Goal: Transaction & Acquisition: Purchase product/service

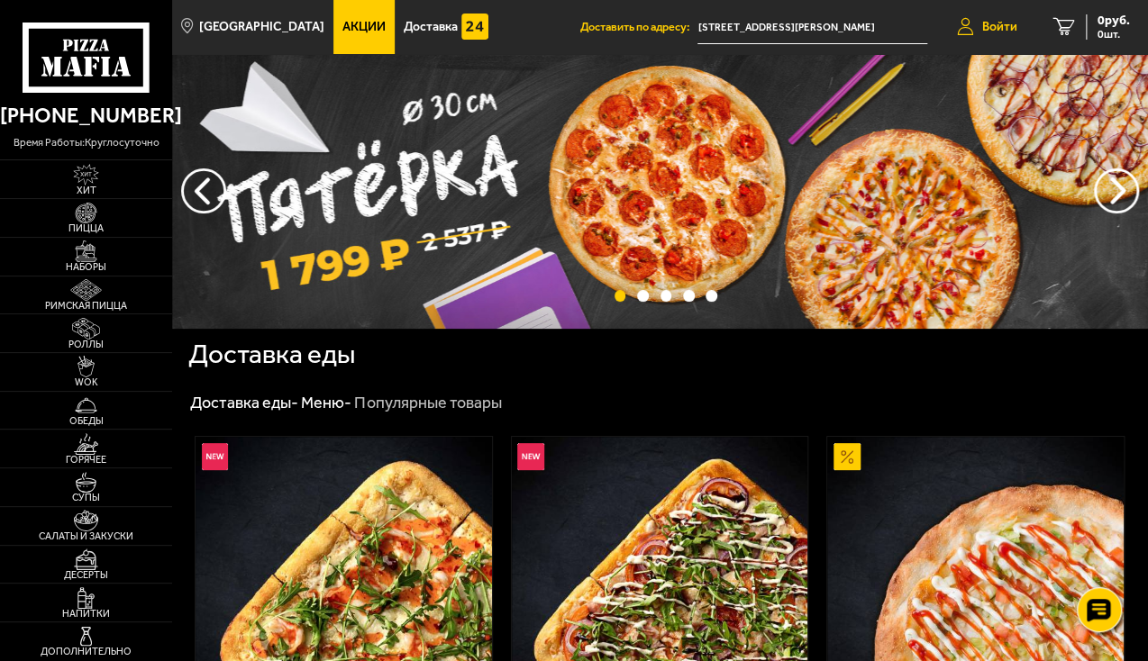
click at [1005, 26] on span "Войти" at bounding box center [999, 27] width 35 height 13
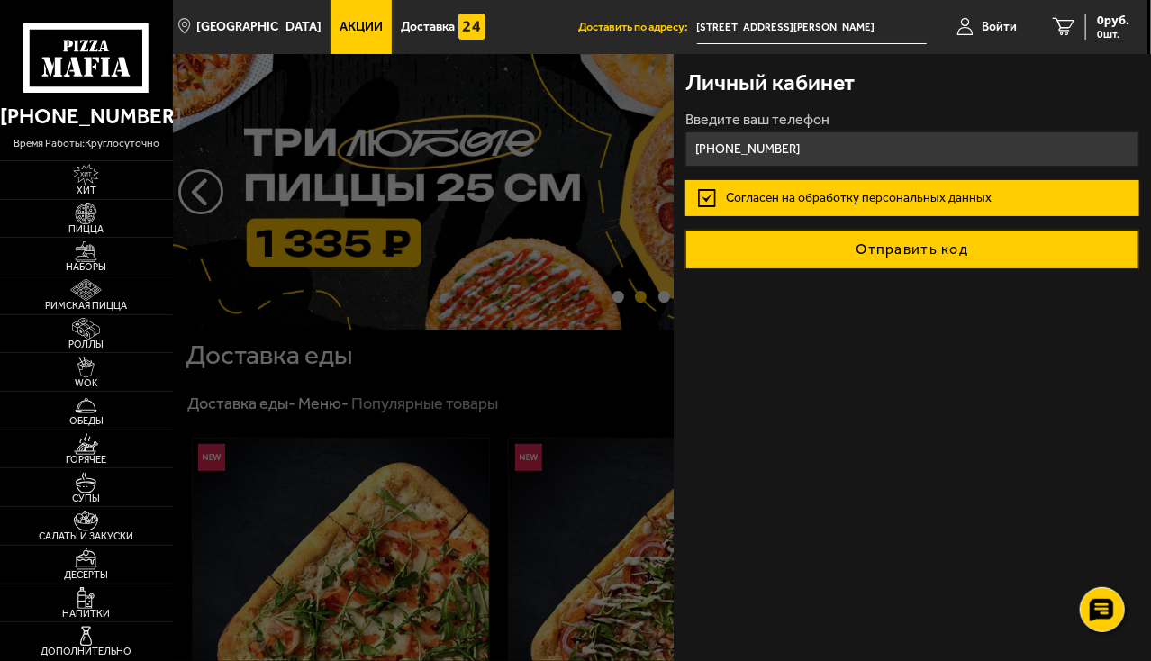
type input "[PHONE_NUMBER]"
click at [901, 243] on button "Отправить код" at bounding box center [912, 250] width 453 height 40
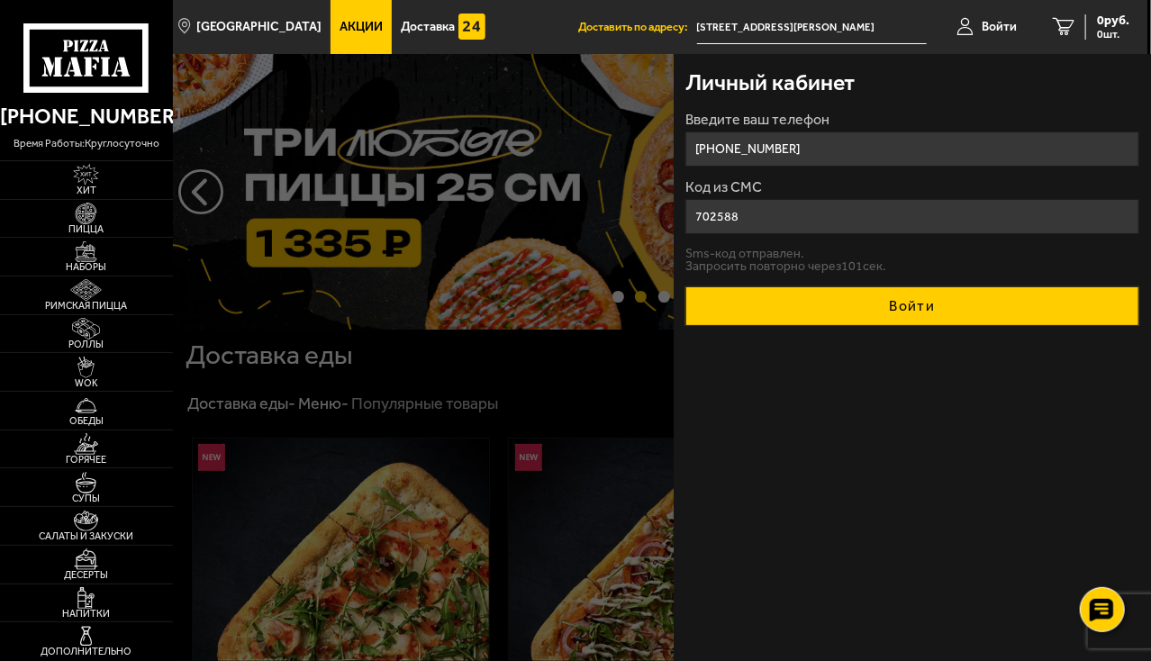
type input "702588"
click at [926, 298] on button "Войти" at bounding box center [912, 306] width 453 height 40
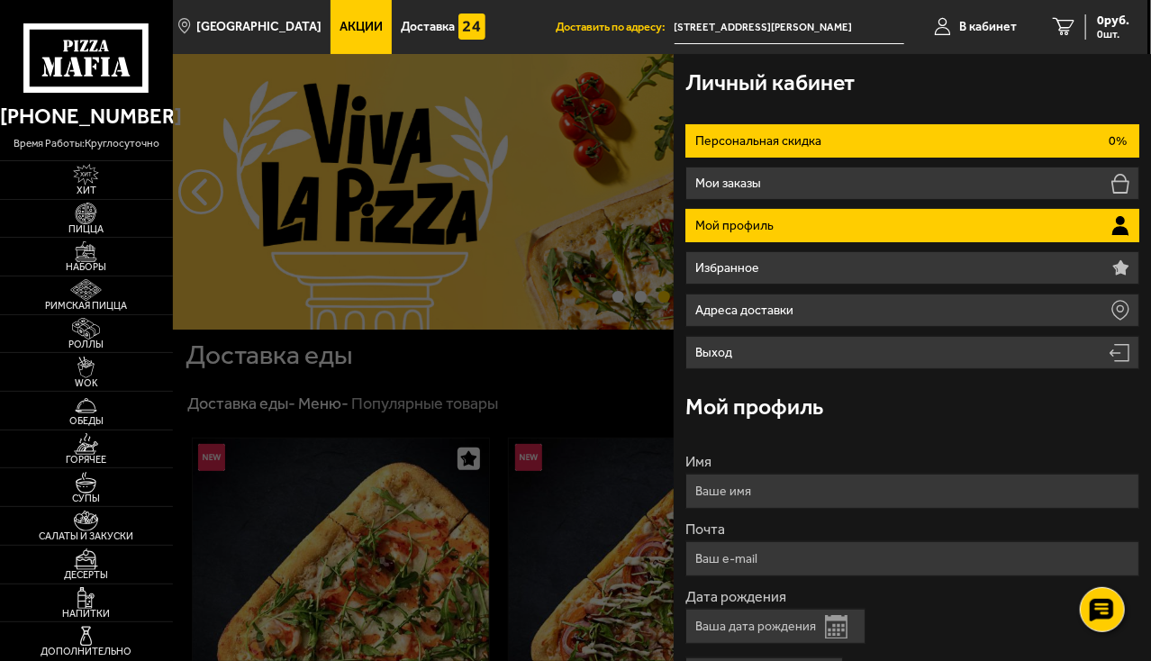
click at [926, 137] on li "Персональная скидка 0%" at bounding box center [912, 140] width 453 height 33
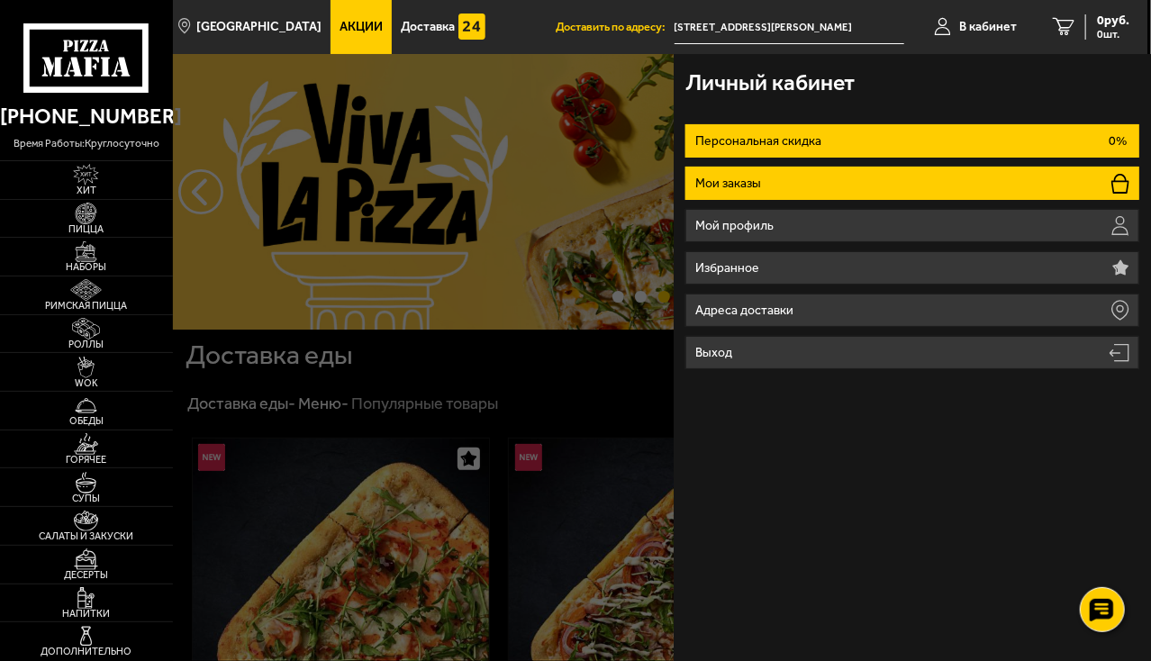
click at [915, 173] on li "Мои заказы" at bounding box center [912, 183] width 453 height 33
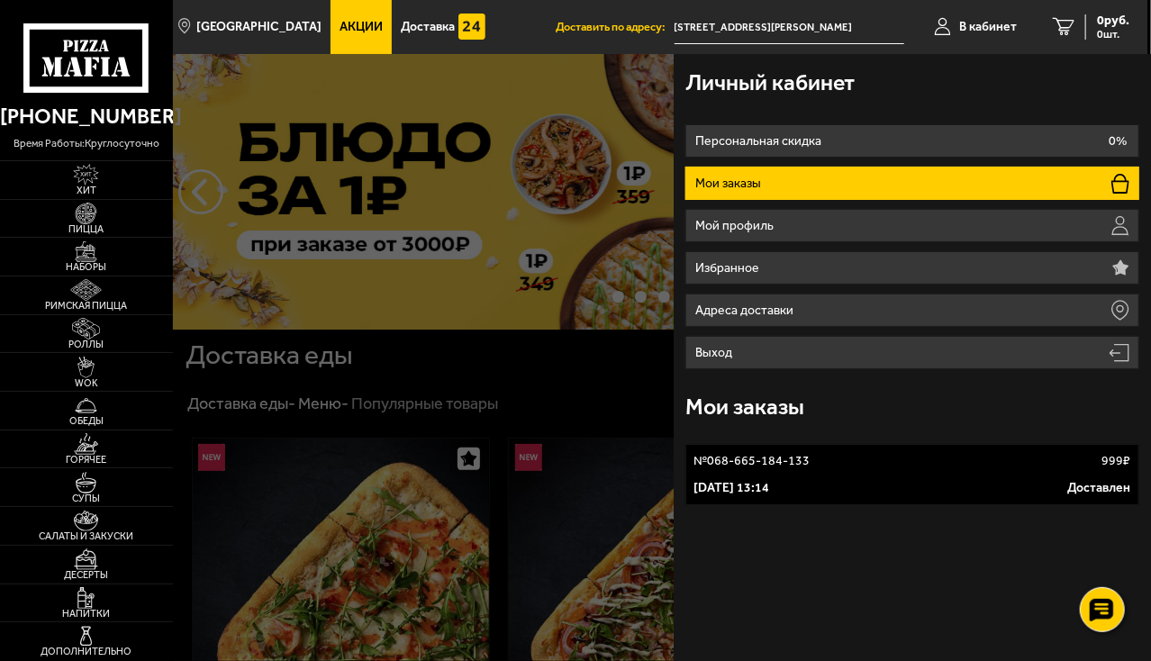
click at [944, 473] on link "№ 068-665-184-133 999 ₽ [DATE] 13:14 Доставлен" at bounding box center [912, 474] width 453 height 61
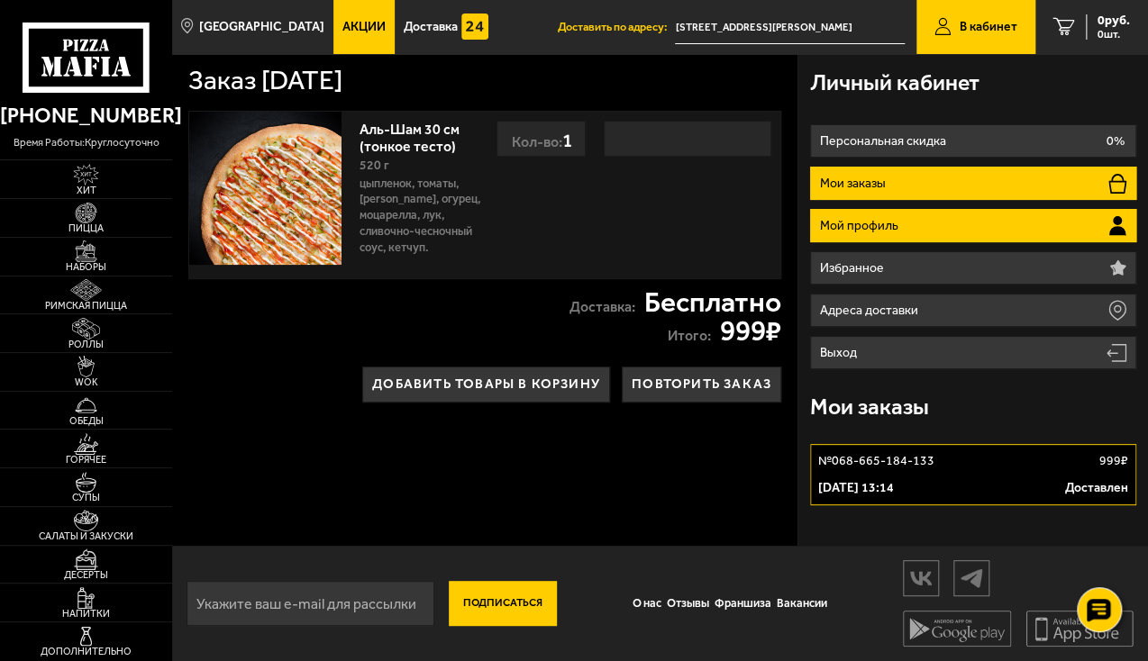
click at [952, 221] on li "Мой профиль" at bounding box center [973, 225] width 326 height 33
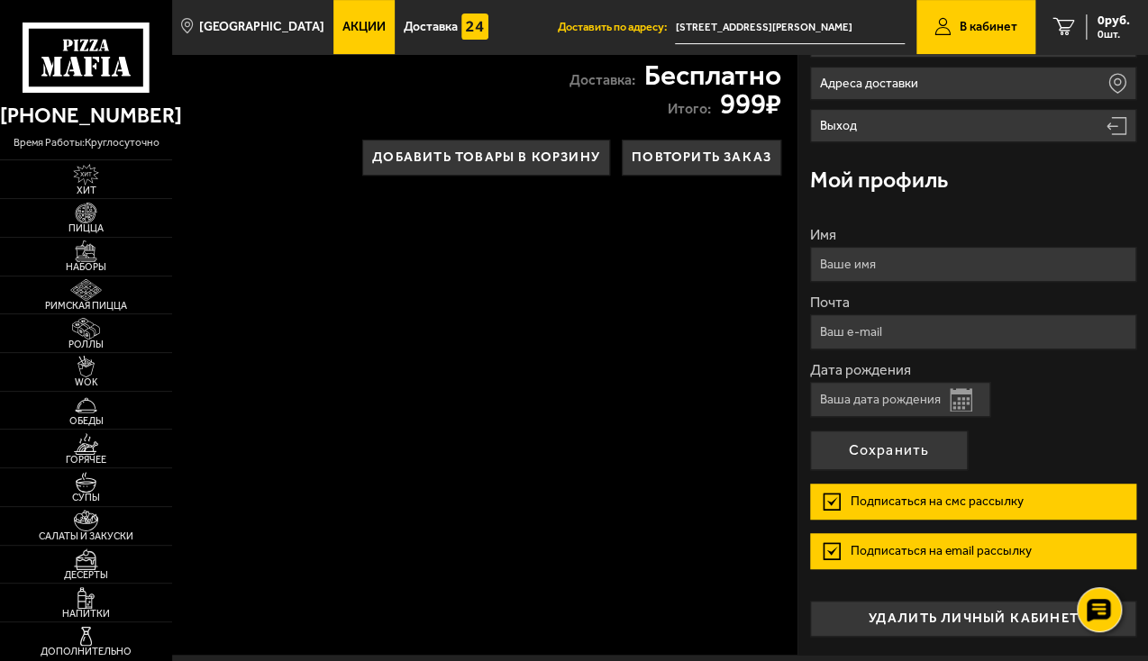
scroll to position [270, 0]
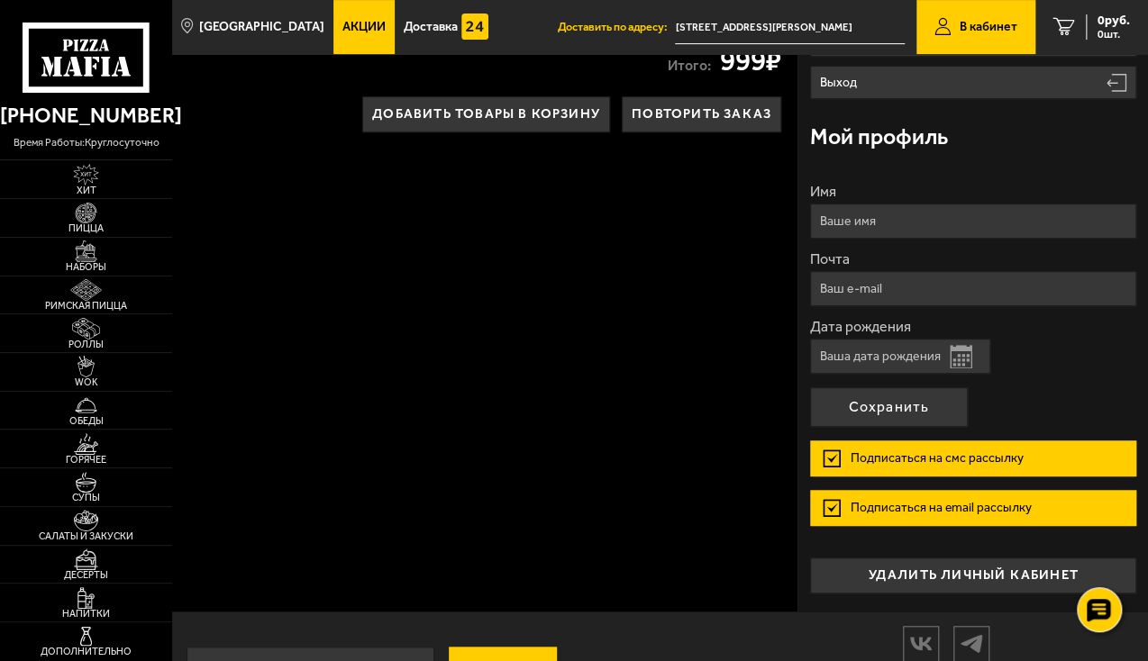
click at [924, 354] on input "Дата рождения" at bounding box center [900, 356] width 180 height 35
type input "[DATE]"
click at [880, 404] on button "Сохранить" at bounding box center [889, 407] width 158 height 40
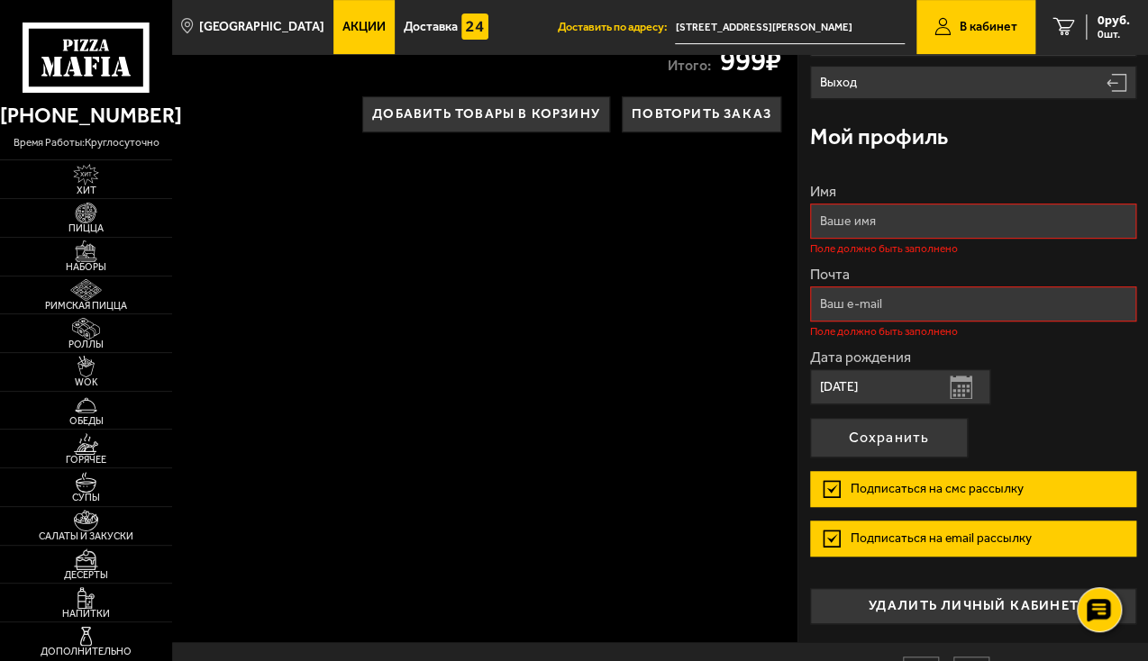
click at [876, 224] on input "Имя" at bounding box center [973, 221] width 326 height 35
type input "[PERSON_NAME]"
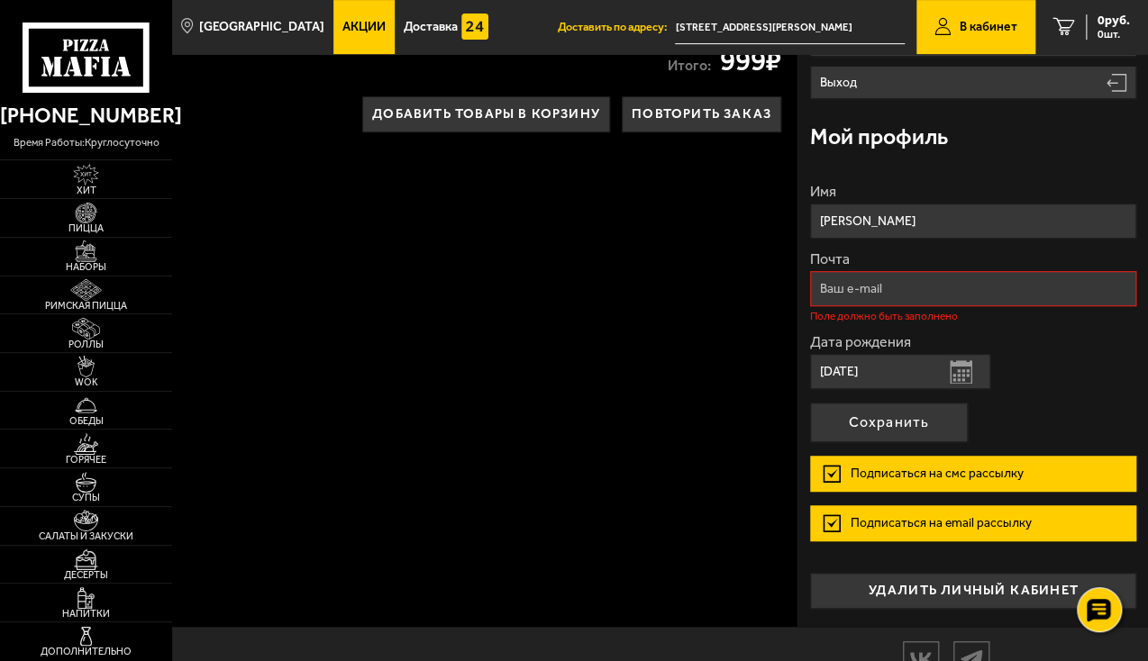
click at [890, 291] on input "Почта" at bounding box center [973, 288] width 326 height 35
type input "[EMAIL_ADDRESS][DOMAIN_NAME]"
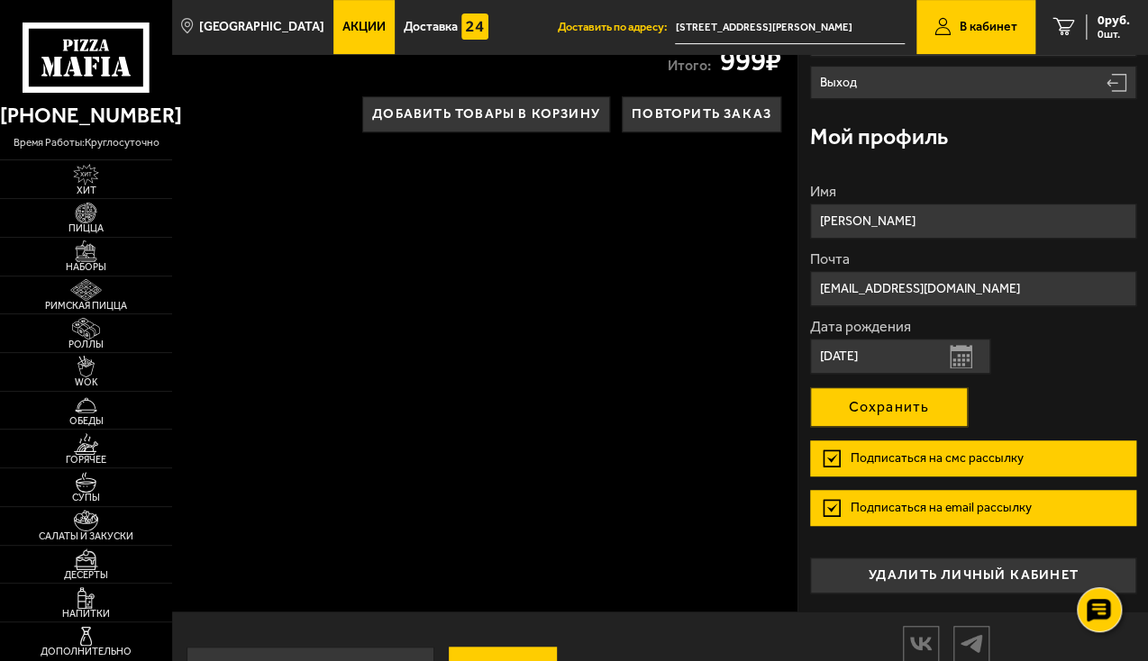
click at [897, 415] on button "Сохранить" at bounding box center [889, 407] width 158 height 40
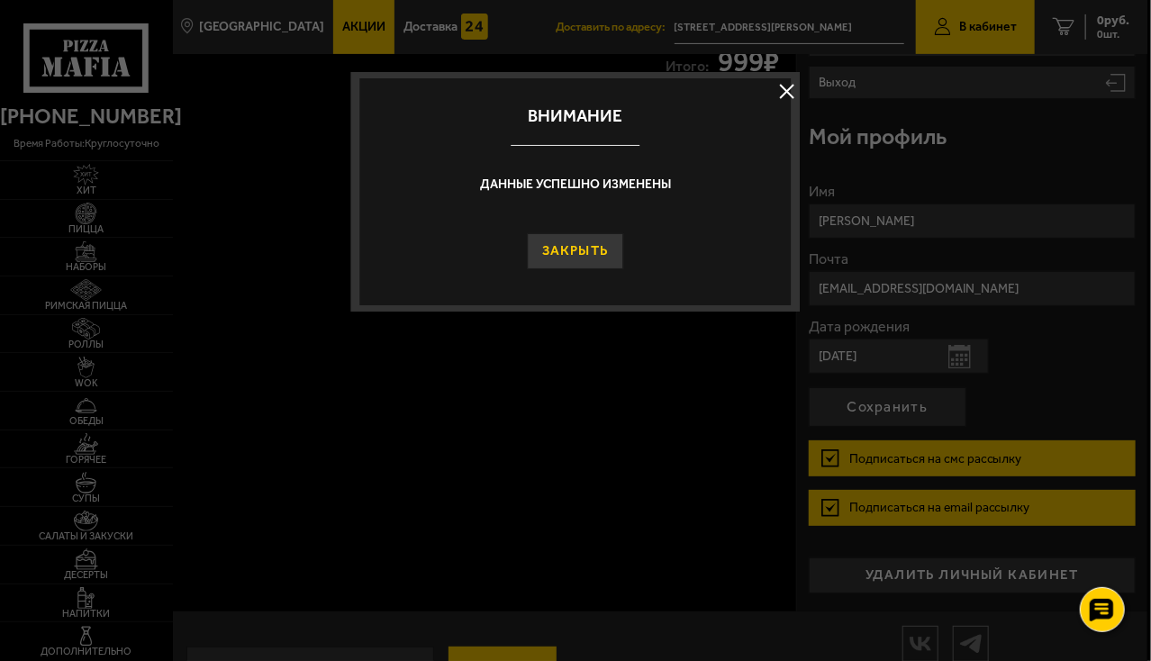
click at [613, 246] on button "Закрыть" at bounding box center [576, 251] width 96 height 36
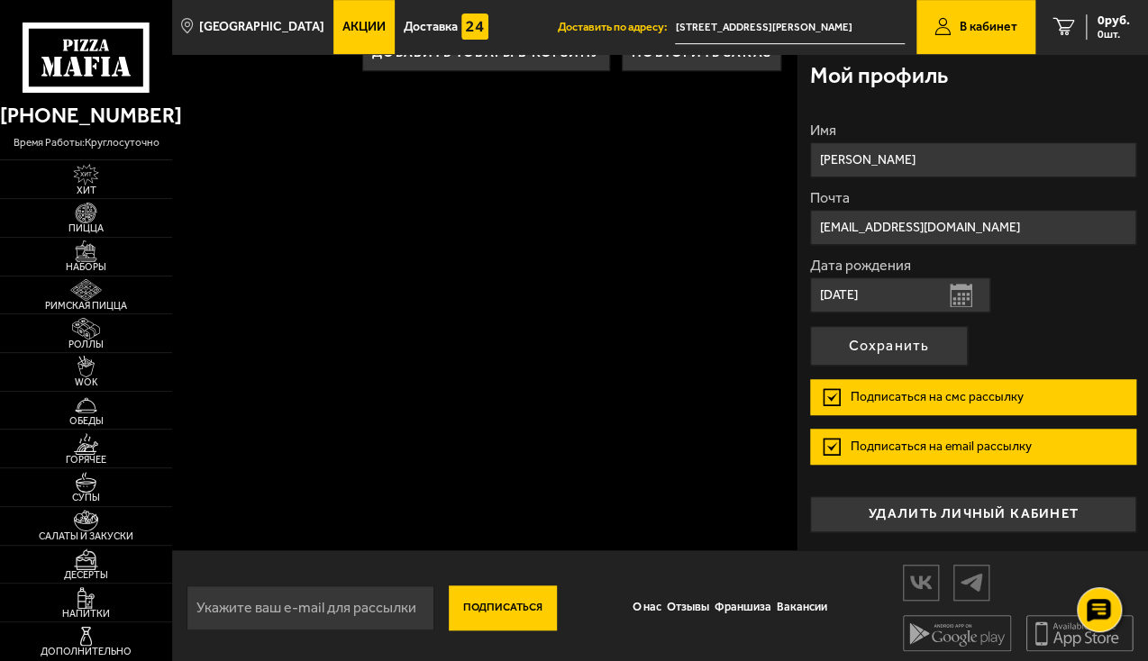
scroll to position [241, 0]
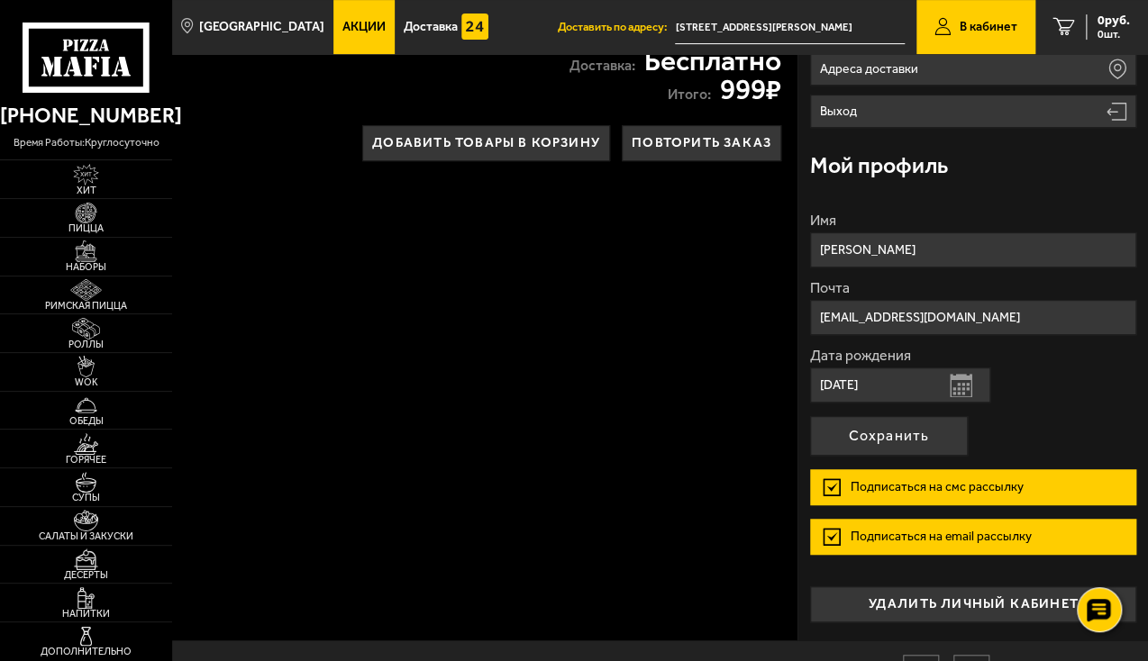
click at [999, 320] on input "[EMAIL_ADDRESS][DOMAIN_NAME]" at bounding box center [973, 317] width 326 height 35
drag, startPoint x: 905, startPoint y: 315, endPoint x: 782, endPoint y: 318, distance: 123.4
click at [782, 316] on section "Заказ [DATE] Аль-Шам 30 см (тонкое тесто) 520 г цыпленок, томаты, салат айсберг…" at bounding box center [660, 227] width 976 height 828
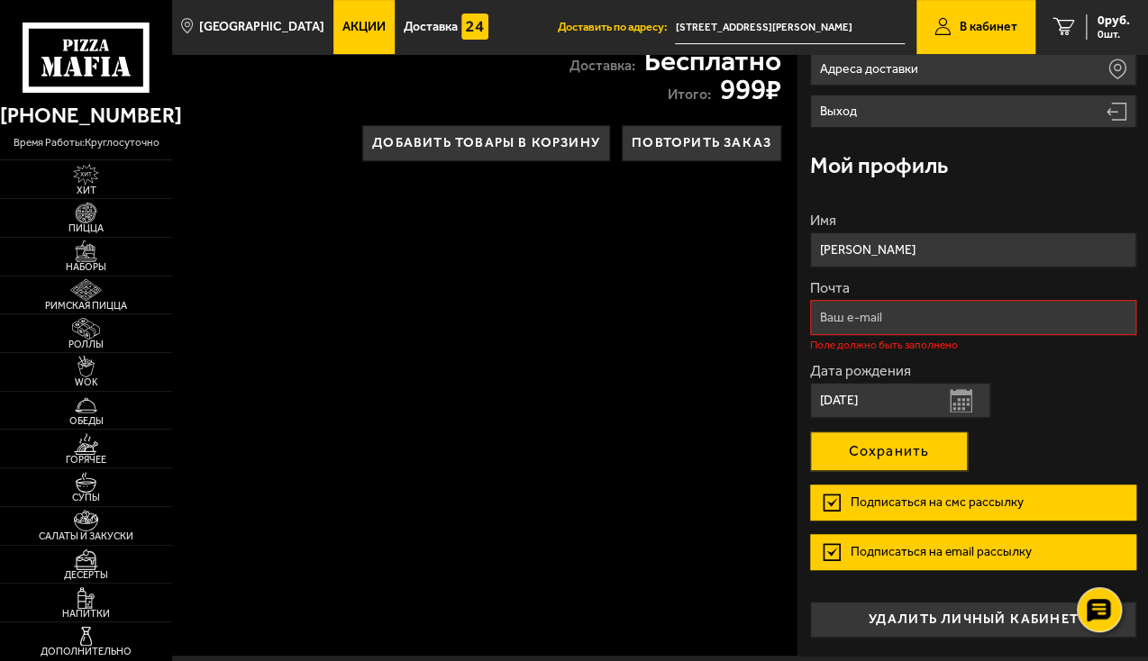
click at [877, 440] on button "Сохранить" at bounding box center [889, 451] width 158 height 40
click at [921, 321] on input "Почта" at bounding box center [973, 317] width 326 height 35
type input "[EMAIL_ADDRESS][DOMAIN_NAME]"
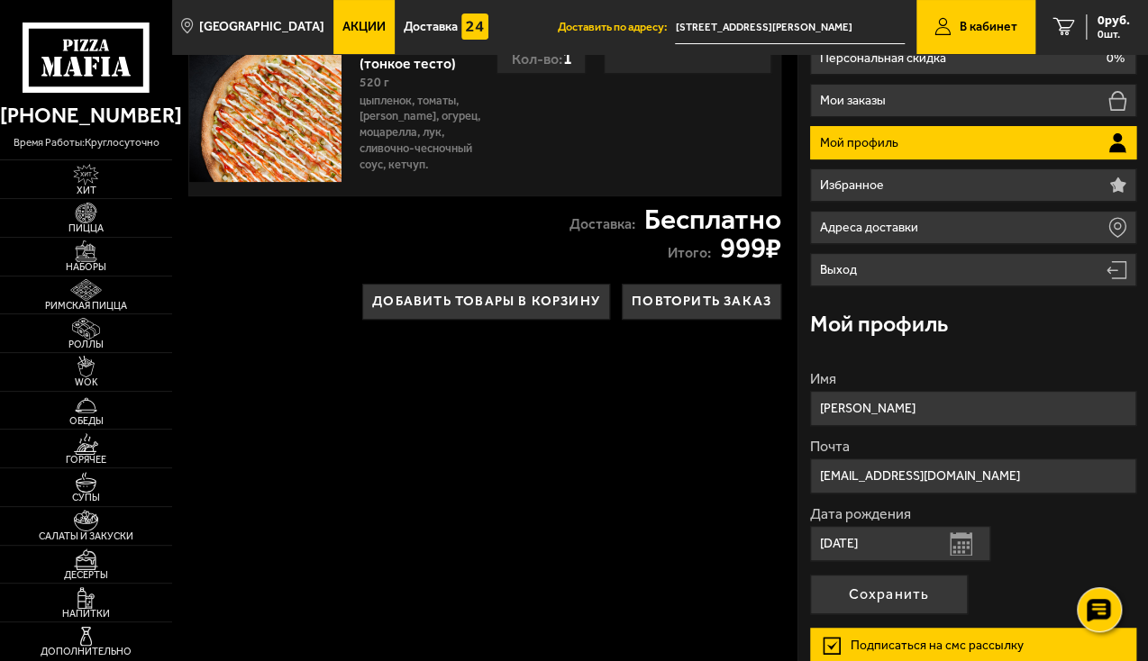
scroll to position [61, 0]
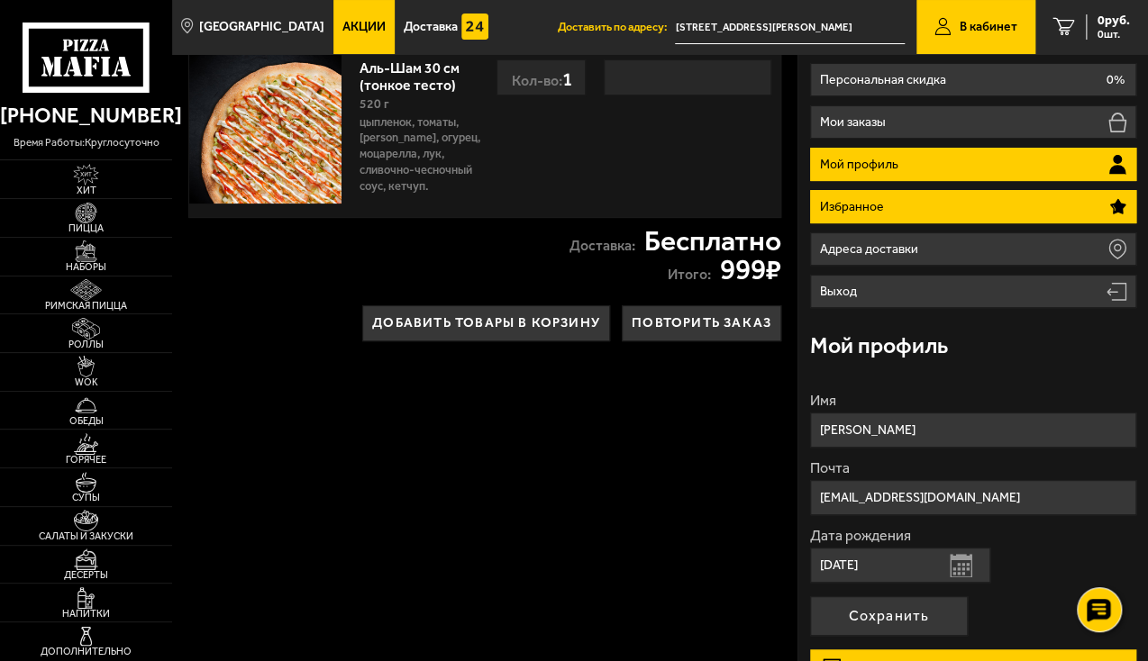
click at [948, 210] on li "Избранное" at bounding box center [973, 206] width 326 height 33
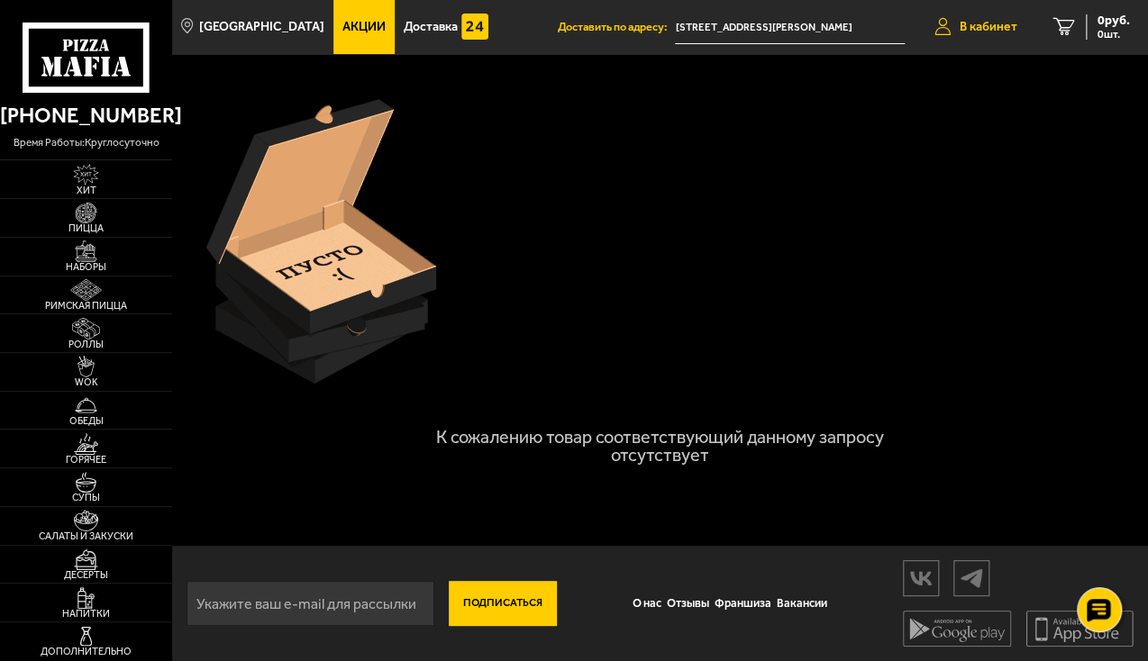
click at [975, 29] on span "В кабинет" at bounding box center [988, 27] width 58 height 13
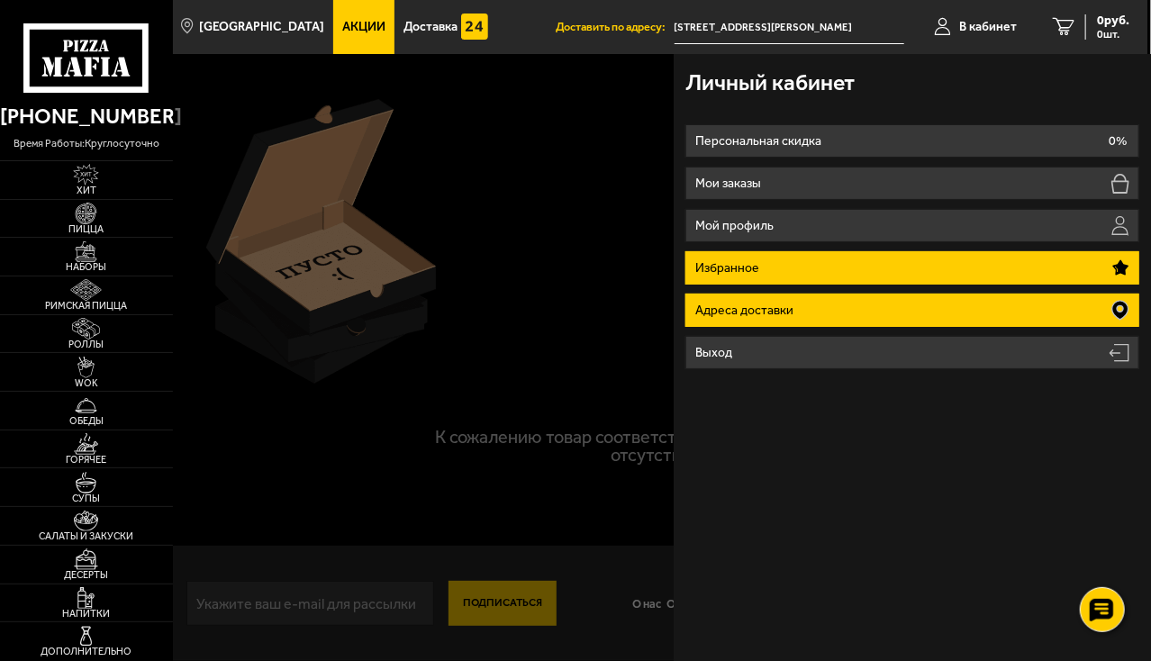
click at [872, 298] on li "Адреса доставки" at bounding box center [912, 310] width 453 height 33
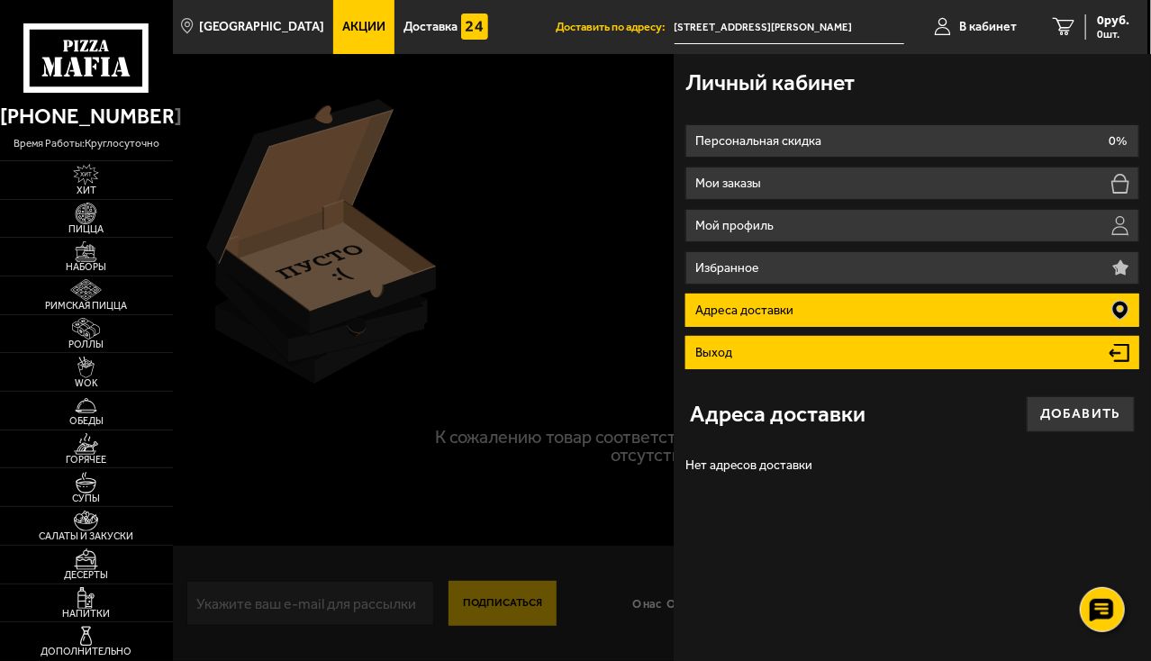
click at [832, 345] on li "Выход" at bounding box center [912, 352] width 453 height 33
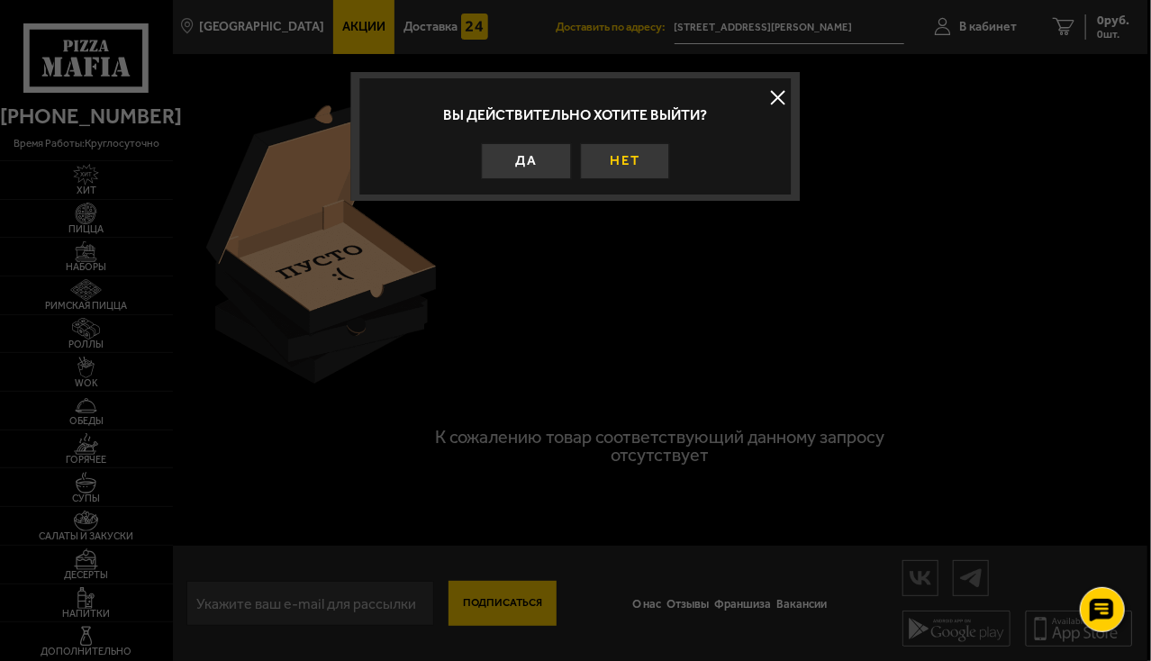
click at [652, 150] on button "Нет" at bounding box center [625, 161] width 90 height 36
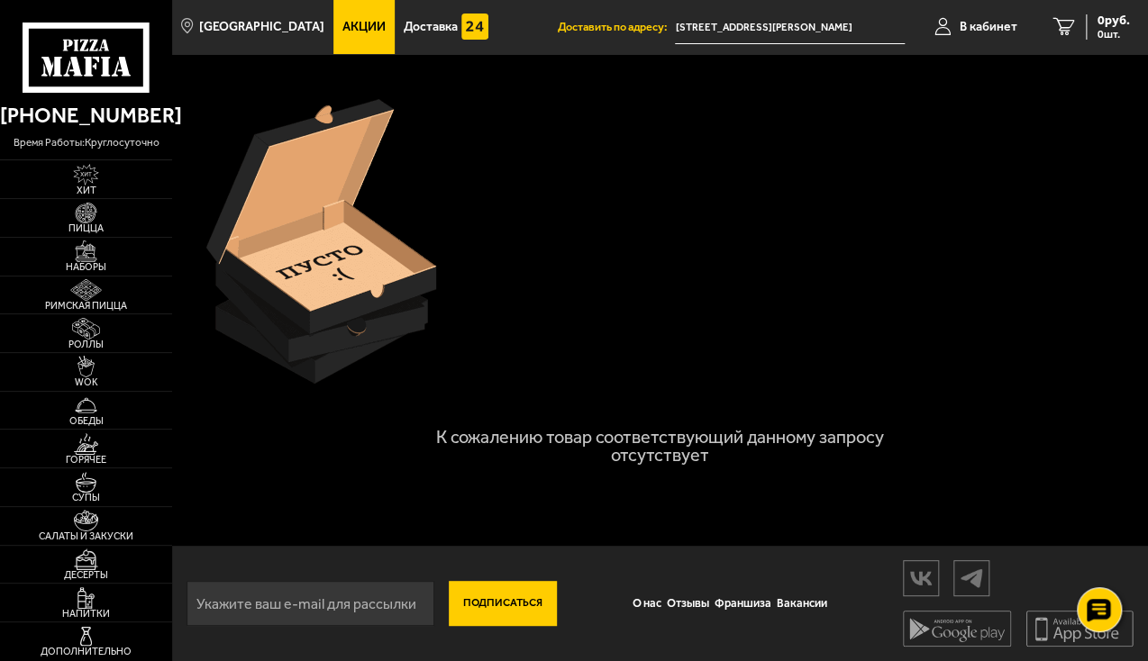
click at [342, 32] on span "Акции" at bounding box center [363, 27] width 43 height 13
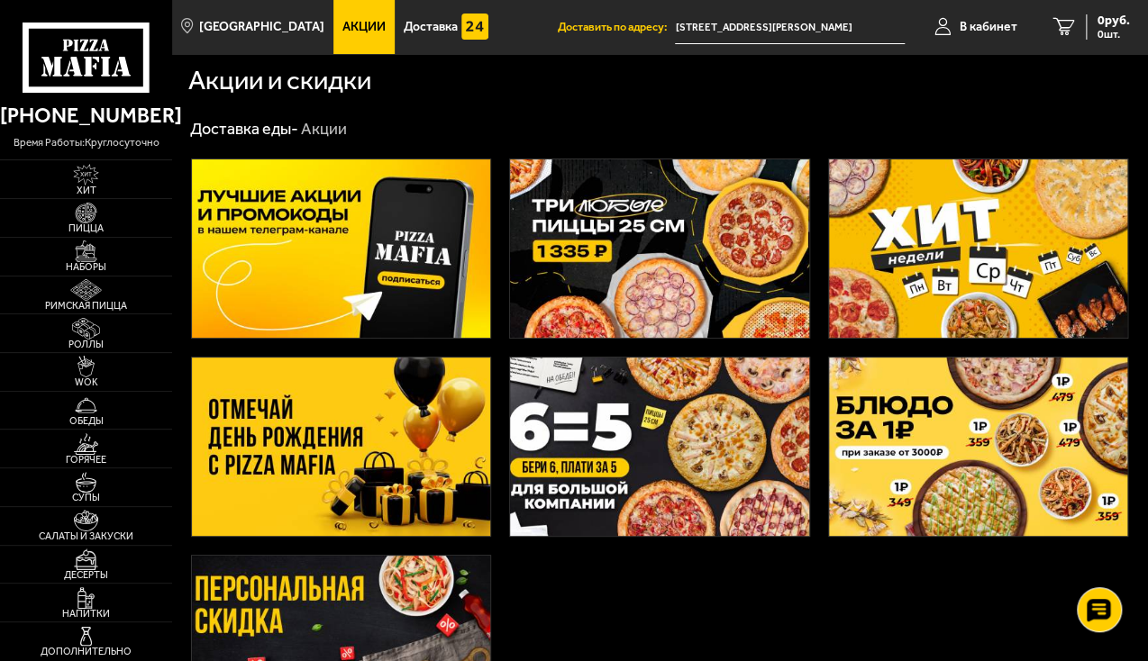
click at [388, 443] on img at bounding box center [341, 447] width 298 height 178
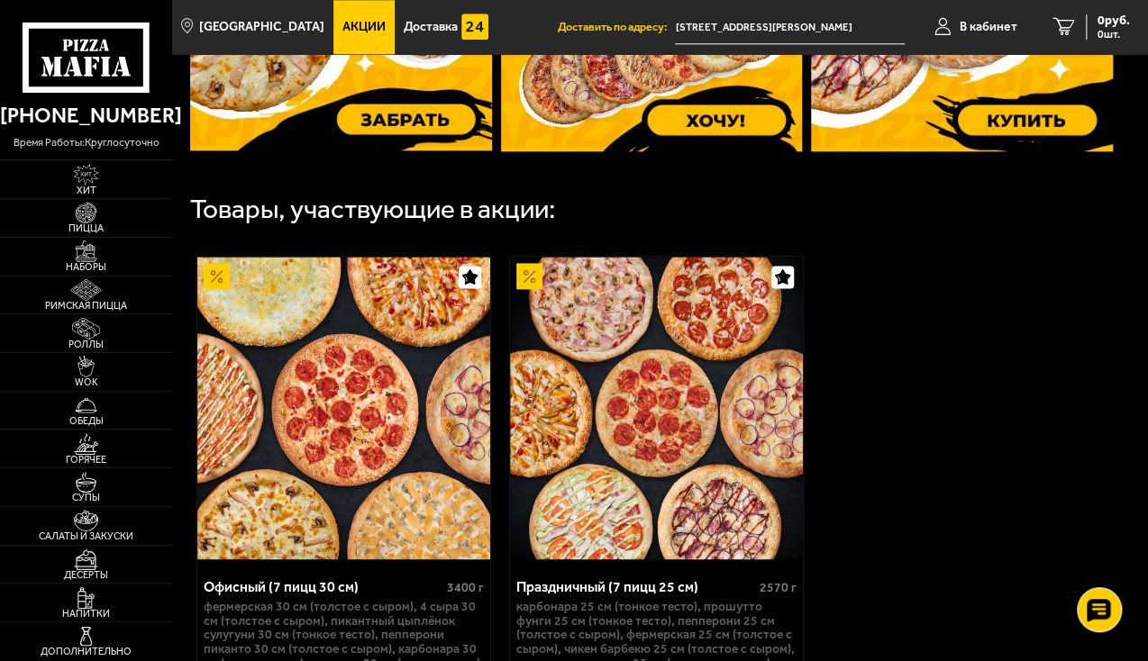
scroll to position [608, 0]
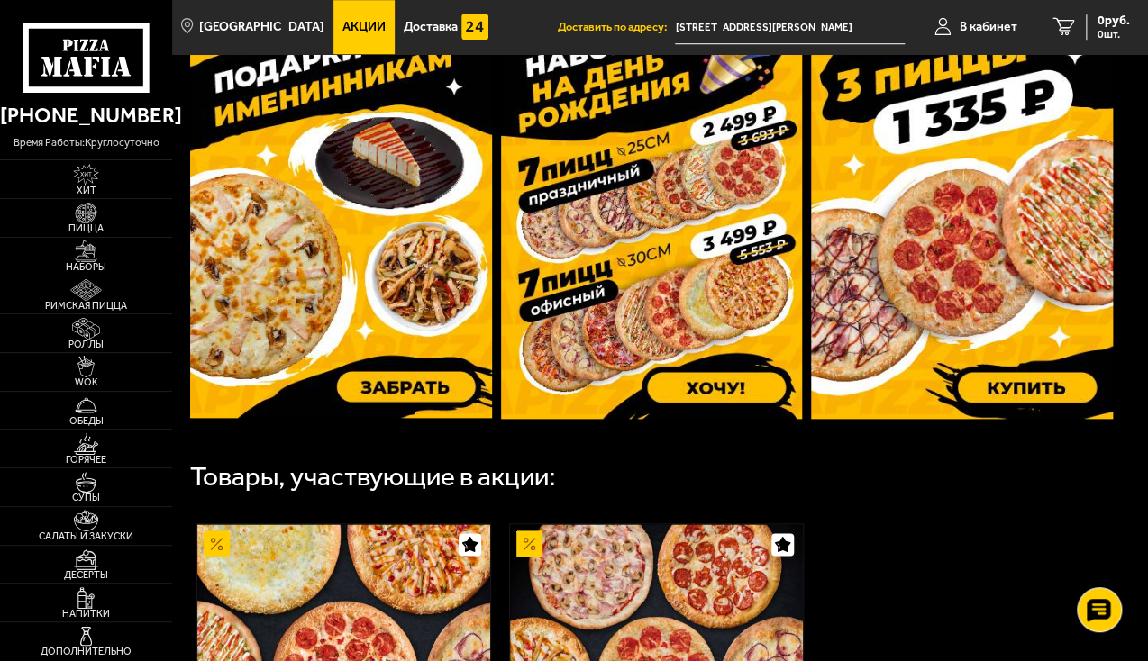
click at [1003, 383] on img at bounding box center [962, 219] width 302 height 400
click at [99, 213] on img at bounding box center [86, 214] width 46 height 22
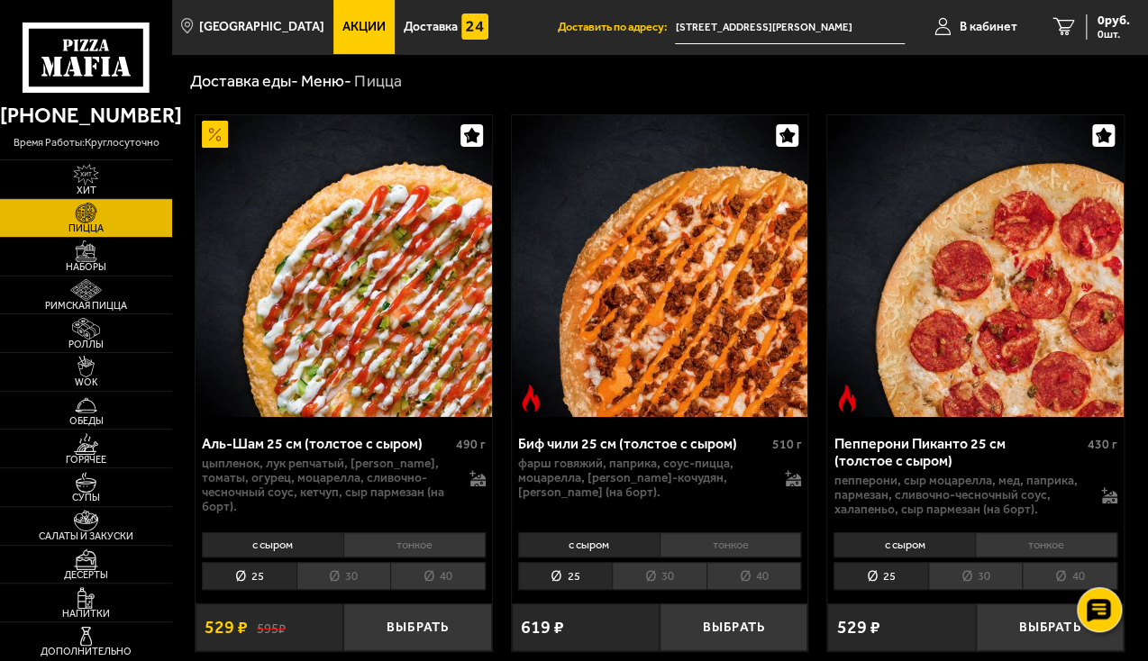
scroll to position [90, 0]
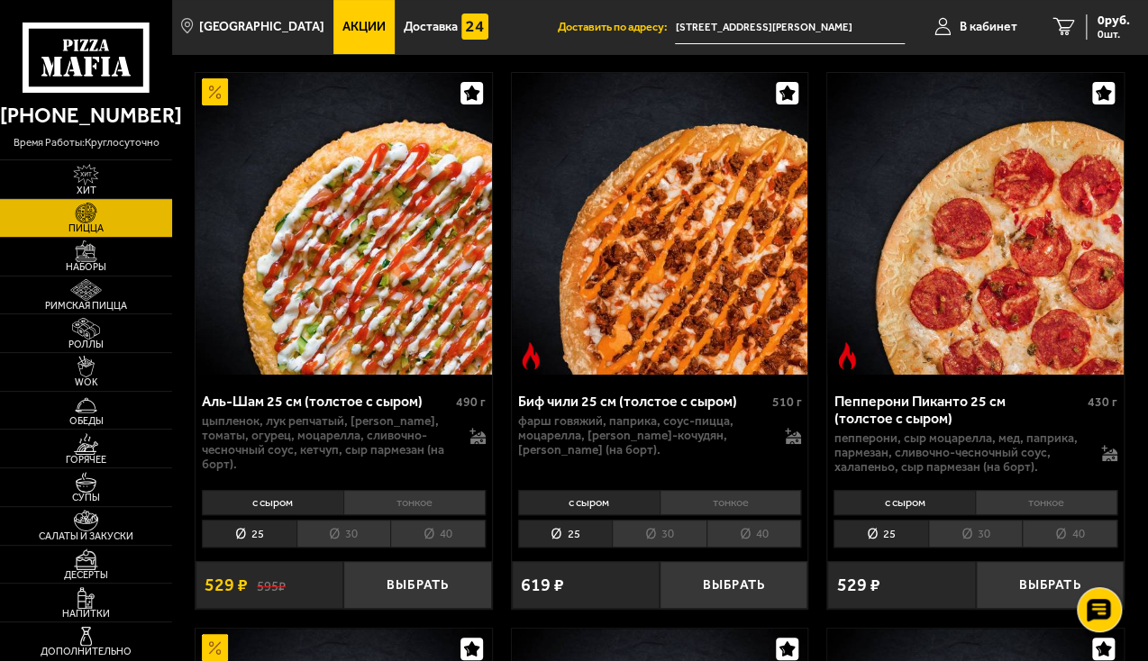
drag, startPoint x: 401, startPoint y: 527, endPoint x: 422, endPoint y: 540, distance: 24.3
click at [422, 540] on li "40" at bounding box center [437, 534] width 95 height 28
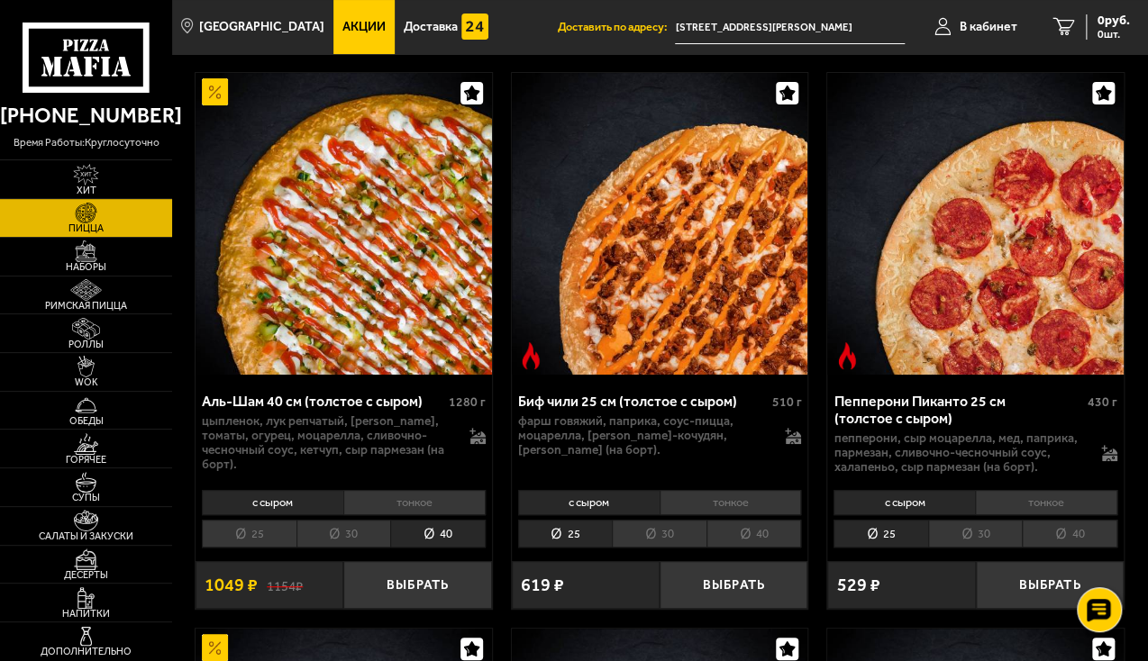
click at [417, 508] on li "тонкое" at bounding box center [414, 502] width 142 height 25
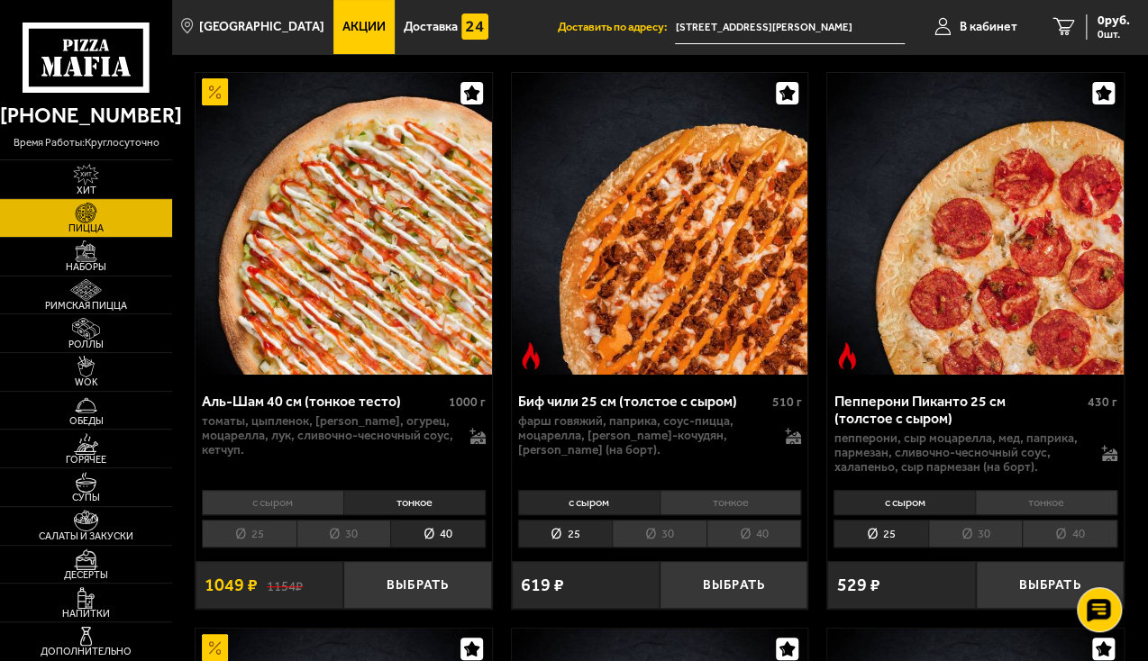
click at [357, 528] on li "30" at bounding box center [343, 534] width 95 height 28
click at [275, 502] on li "с сыром" at bounding box center [272, 502] width 141 height 25
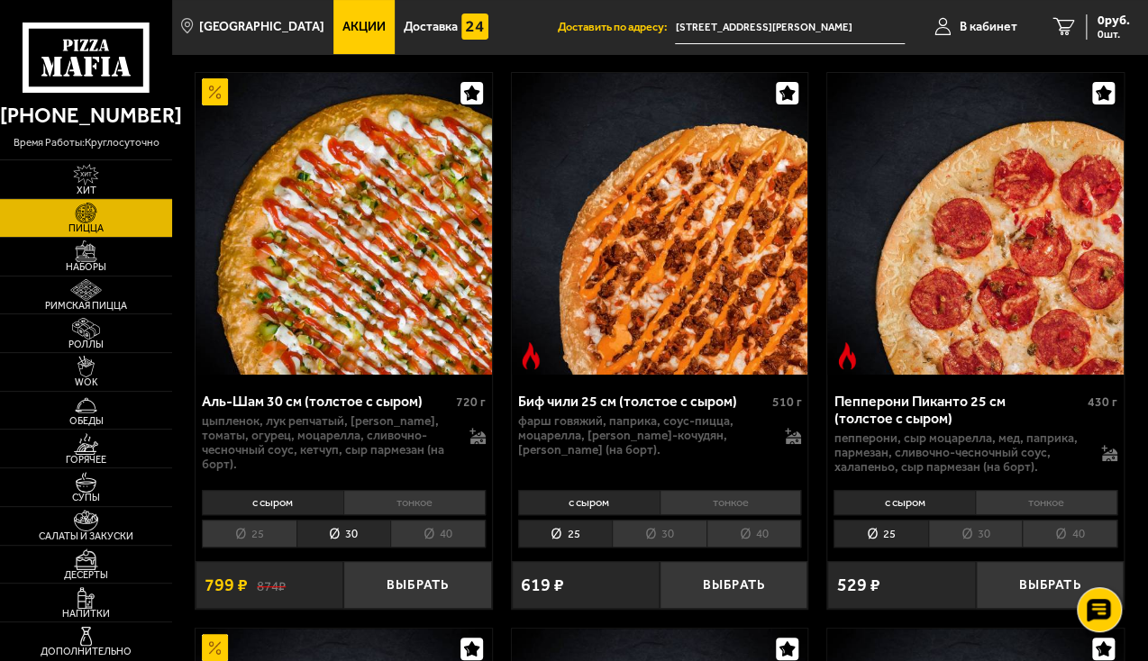
click at [386, 498] on li "тонкое" at bounding box center [414, 502] width 142 height 25
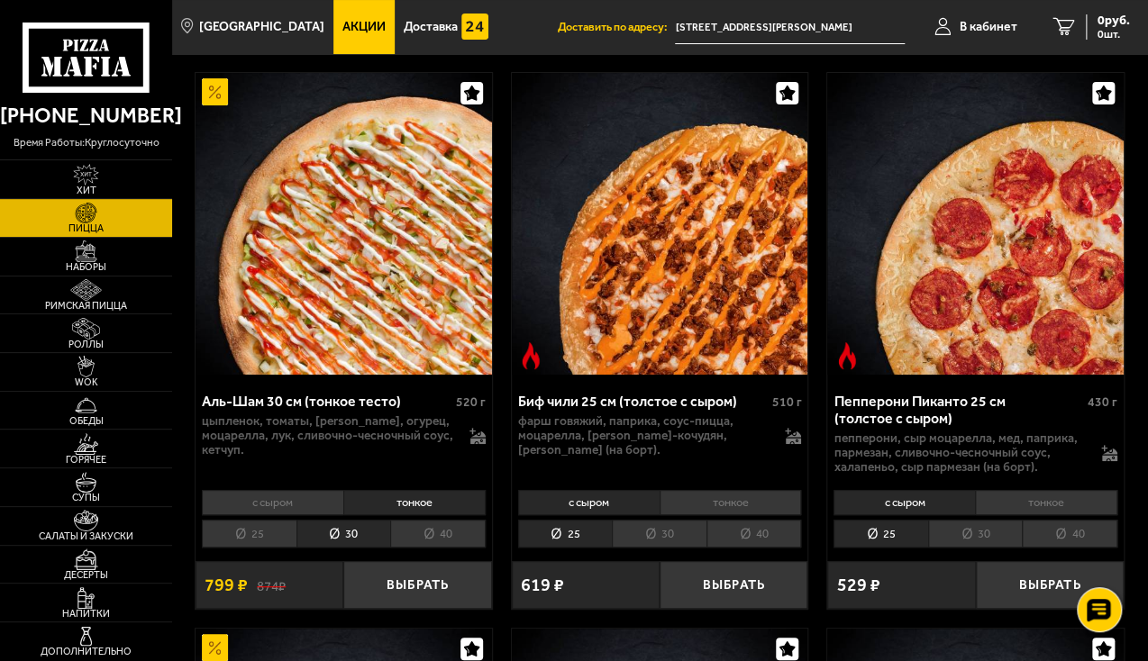
click at [304, 501] on li "с сыром" at bounding box center [272, 502] width 141 height 25
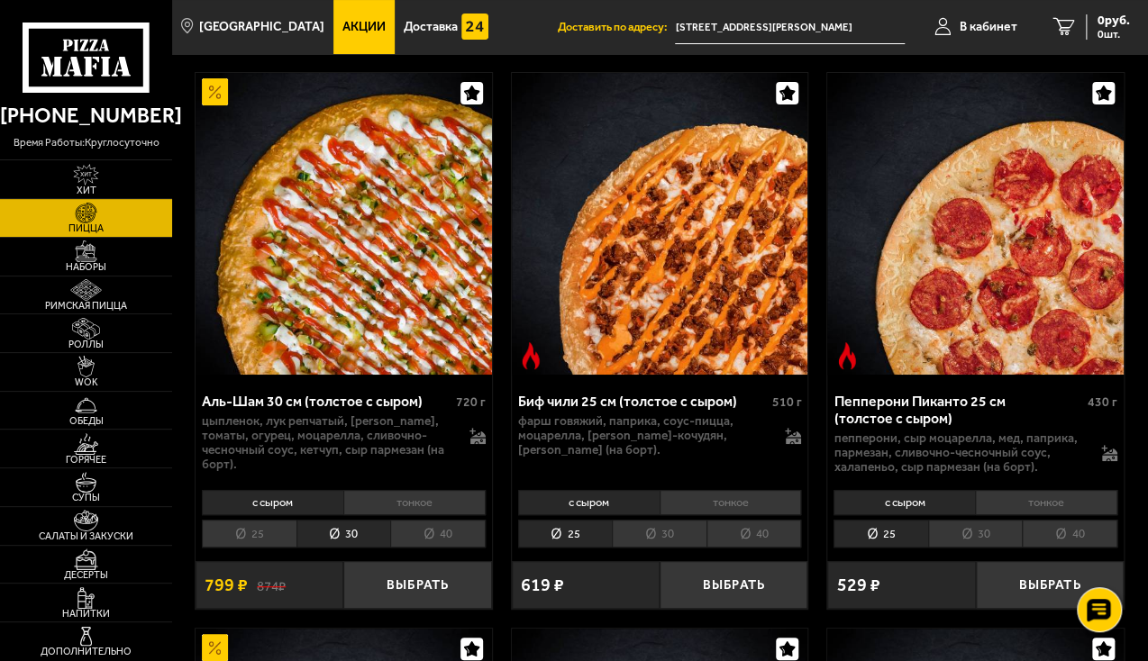
click at [382, 502] on li "тонкое" at bounding box center [414, 502] width 142 height 25
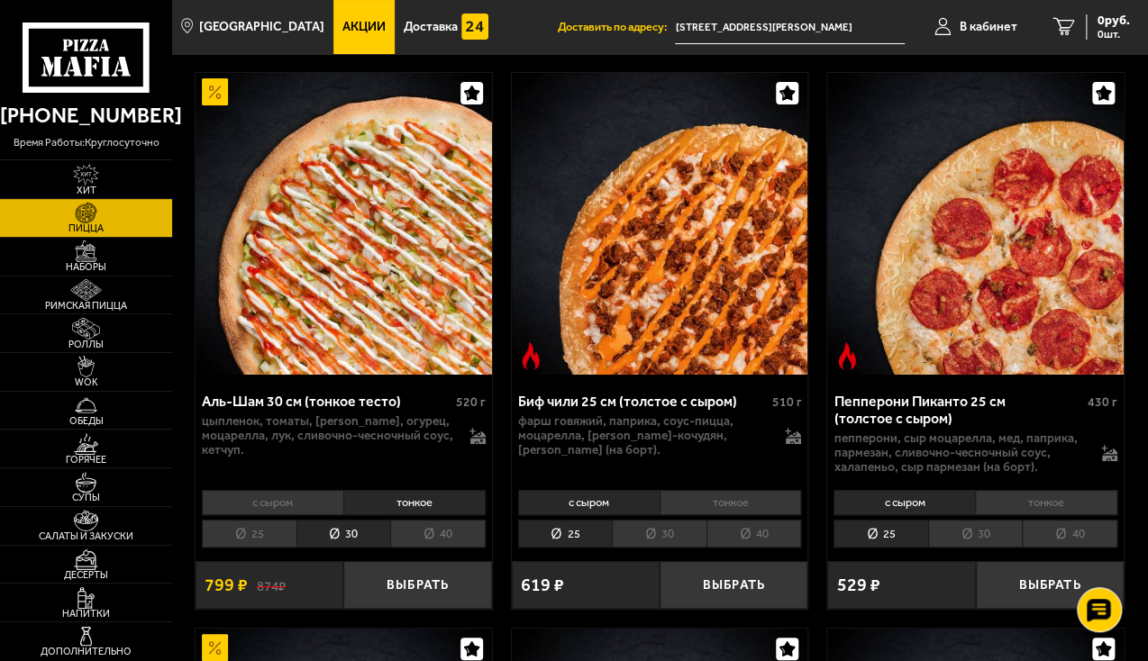
click at [422, 534] on li "40" at bounding box center [437, 534] width 95 height 28
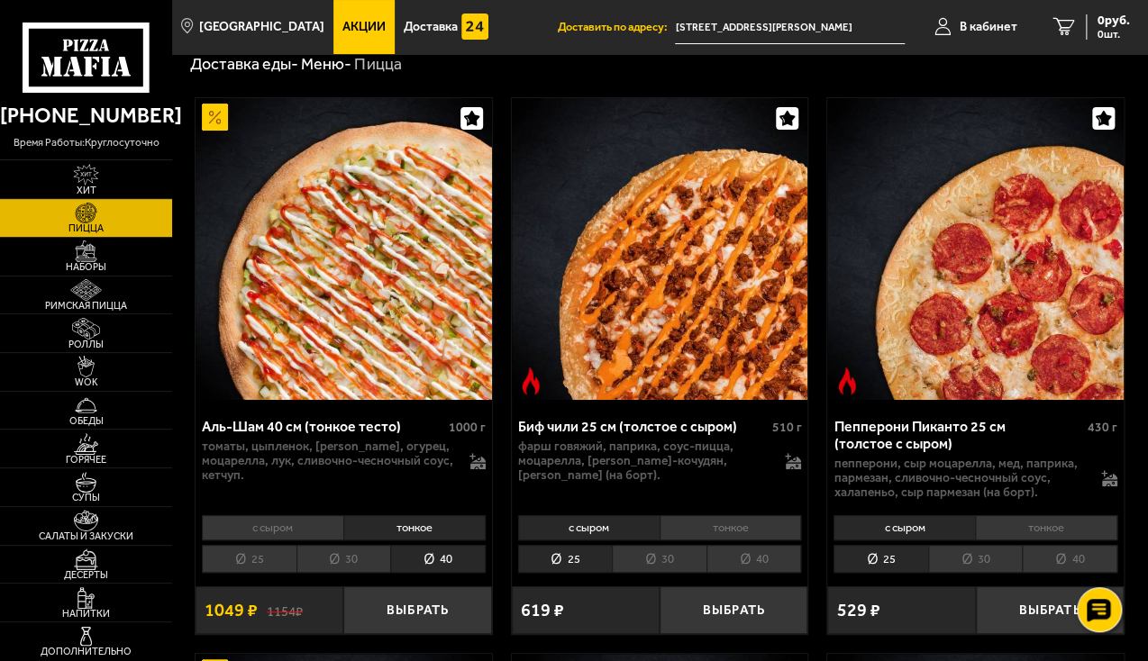
scroll to position [0, 0]
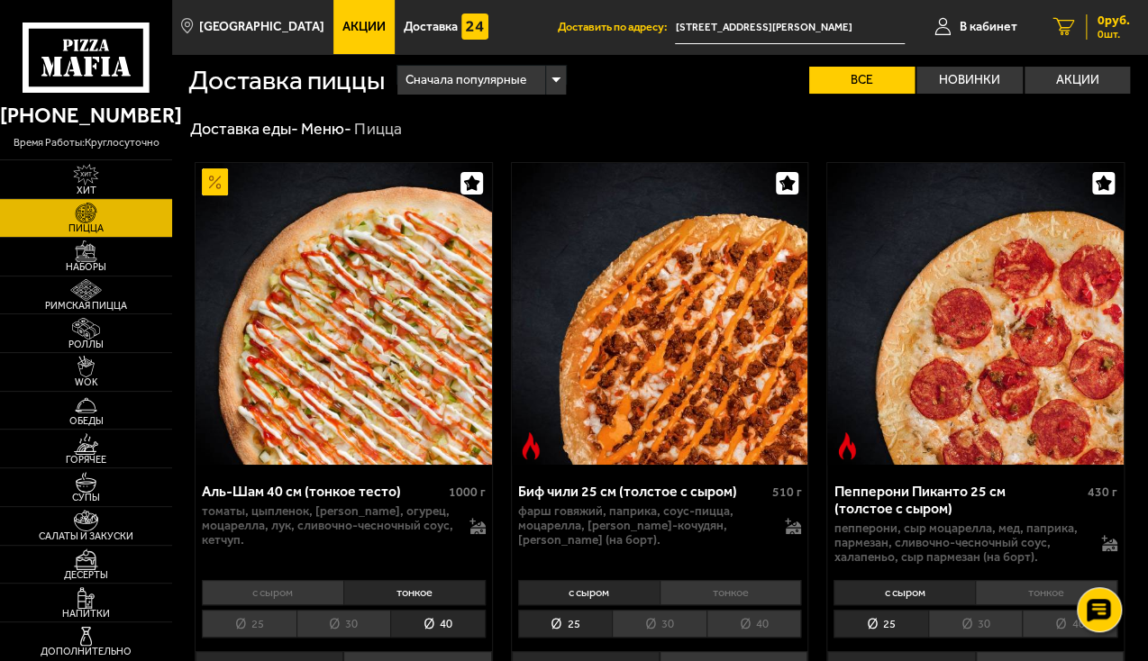
click at [1062, 25] on icon at bounding box center [1064, 27] width 22 height 18
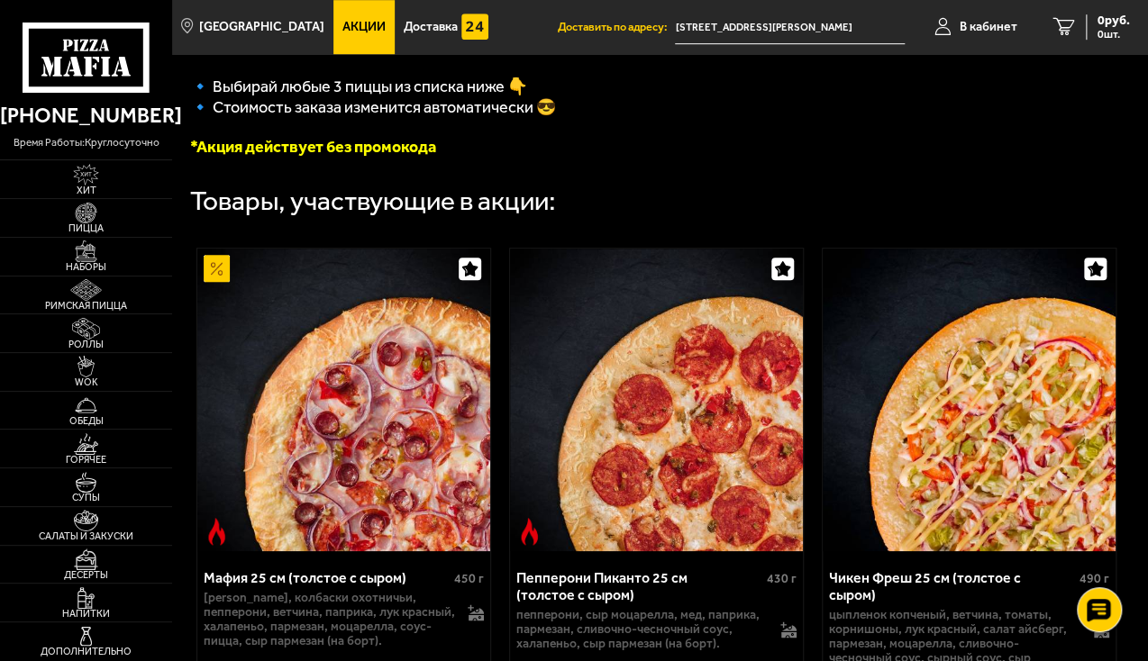
scroll to position [360, 0]
